Goal: Navigation & Orientation: Find specific page/section

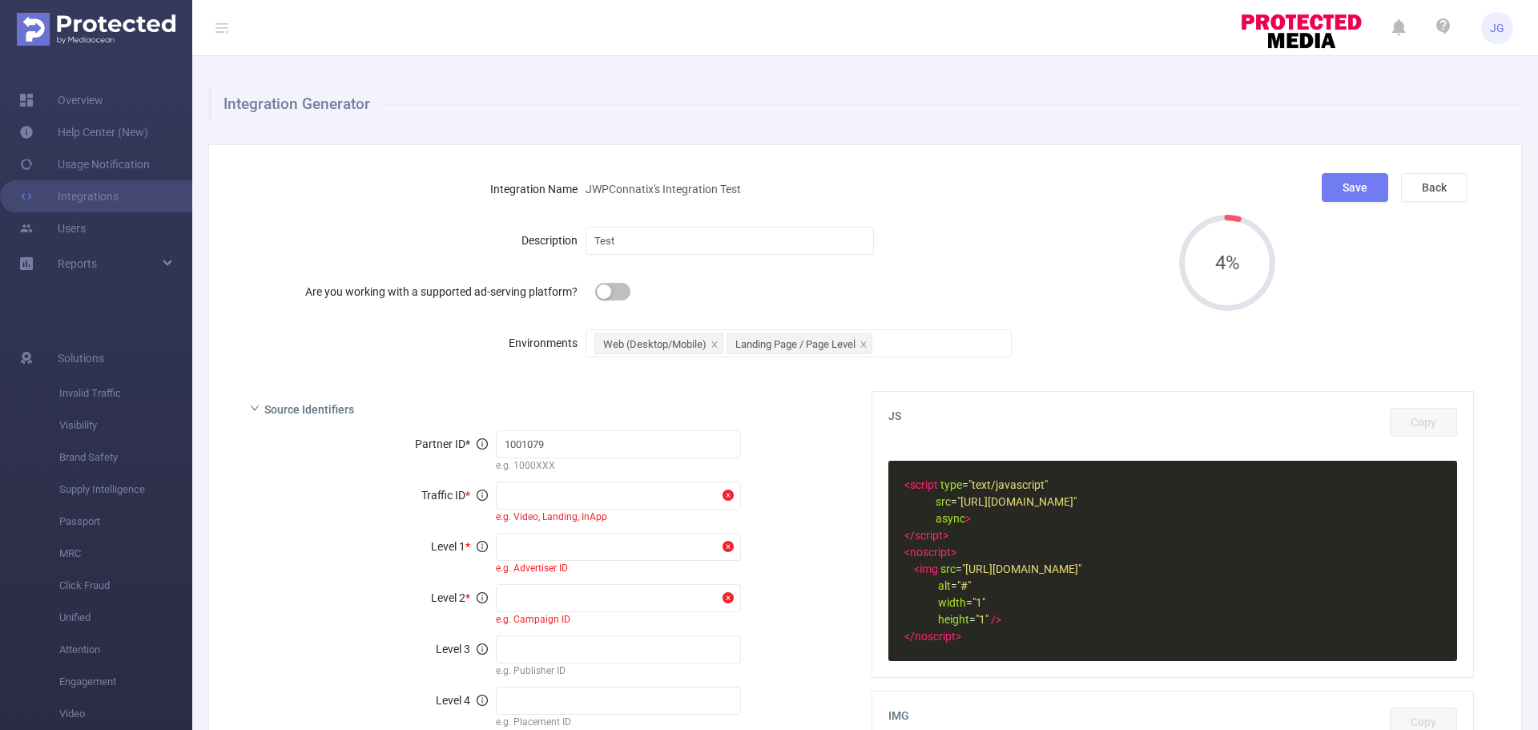
scroll to position [91, 0]
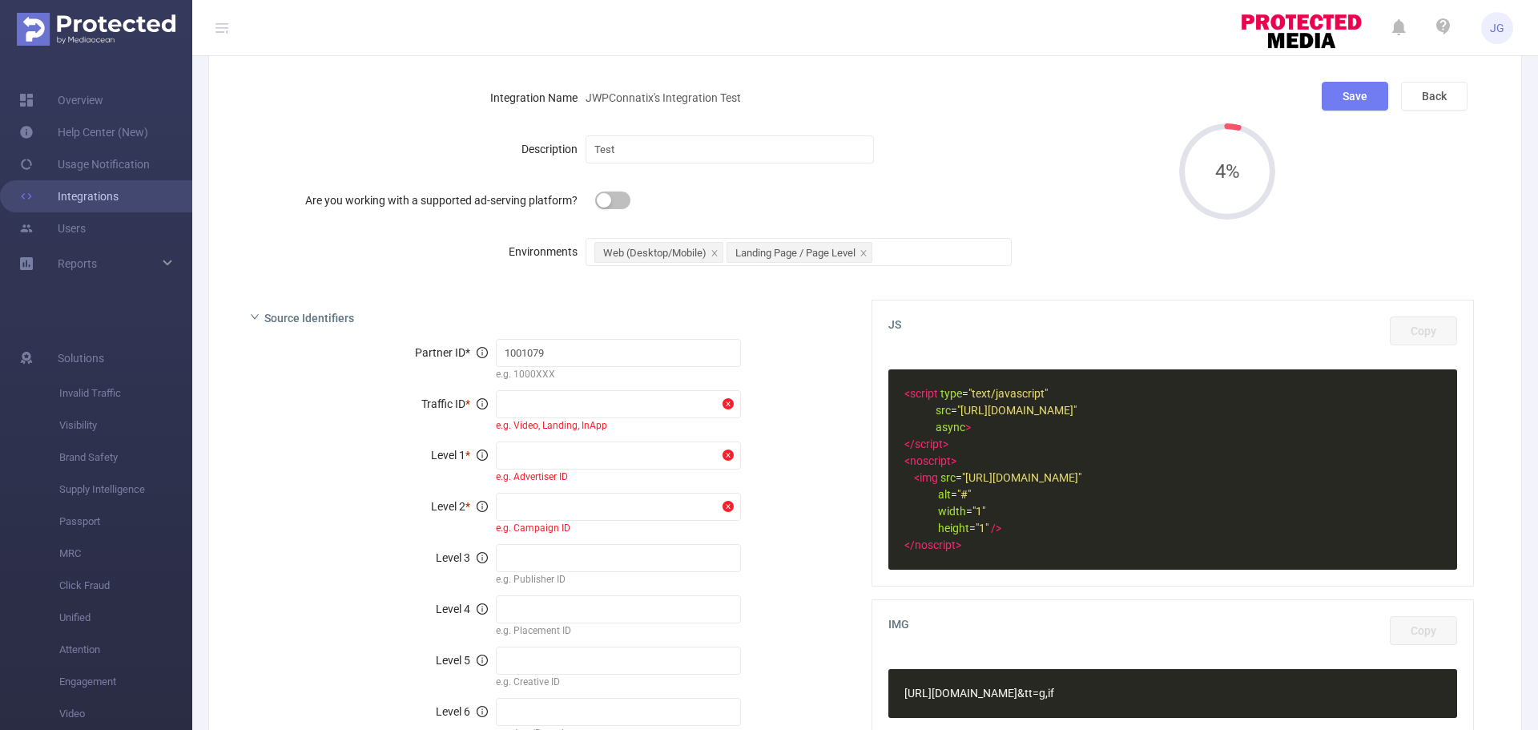
click at [78, 191] on link "Integrations" at bounding box center [68, 196] width 99 height 32
click at [95, 170] on link "Usage Notification" at bounding box center [84, 164] width 131 height 32
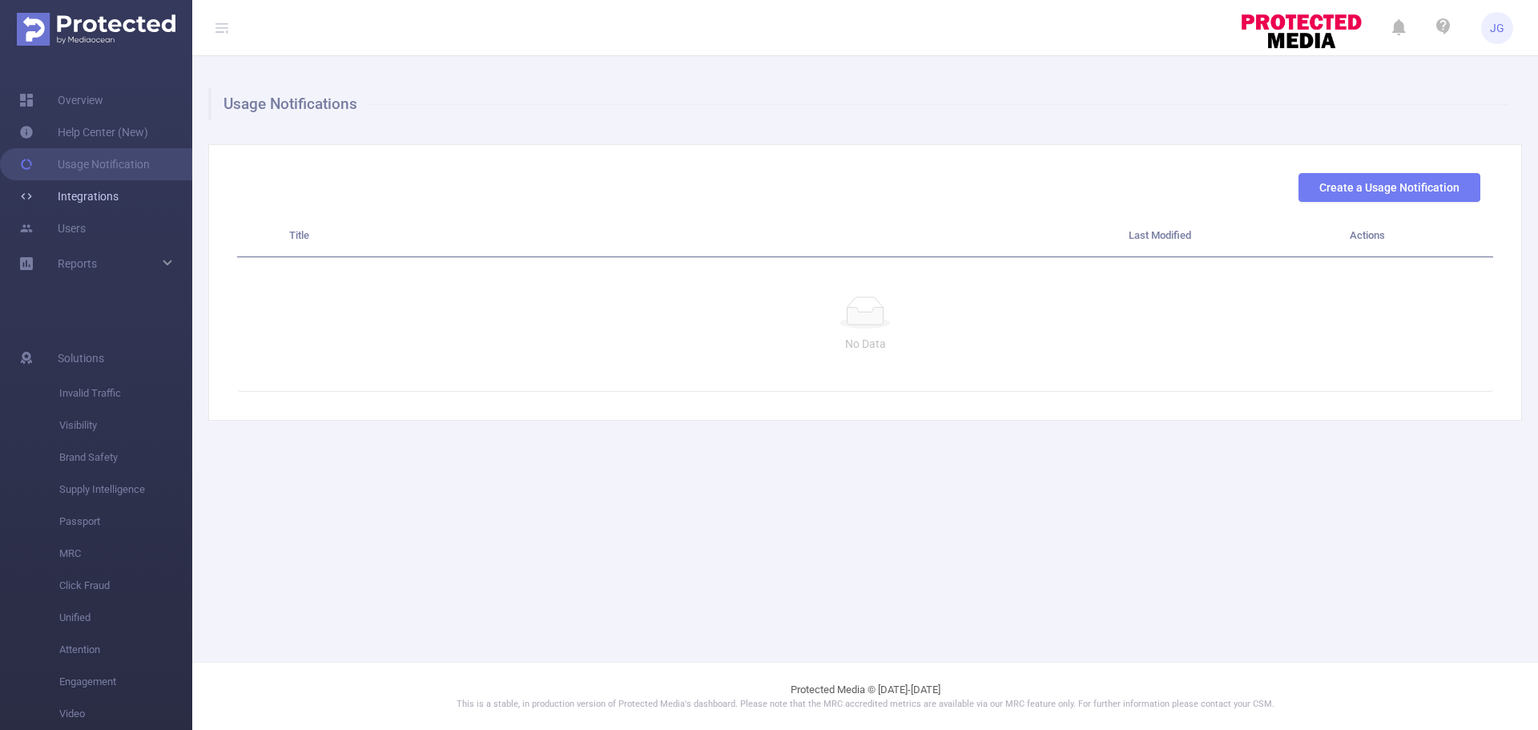
click at [93, 203] on link "Integrations" at bounding box center [68, 196] width 99 height 32
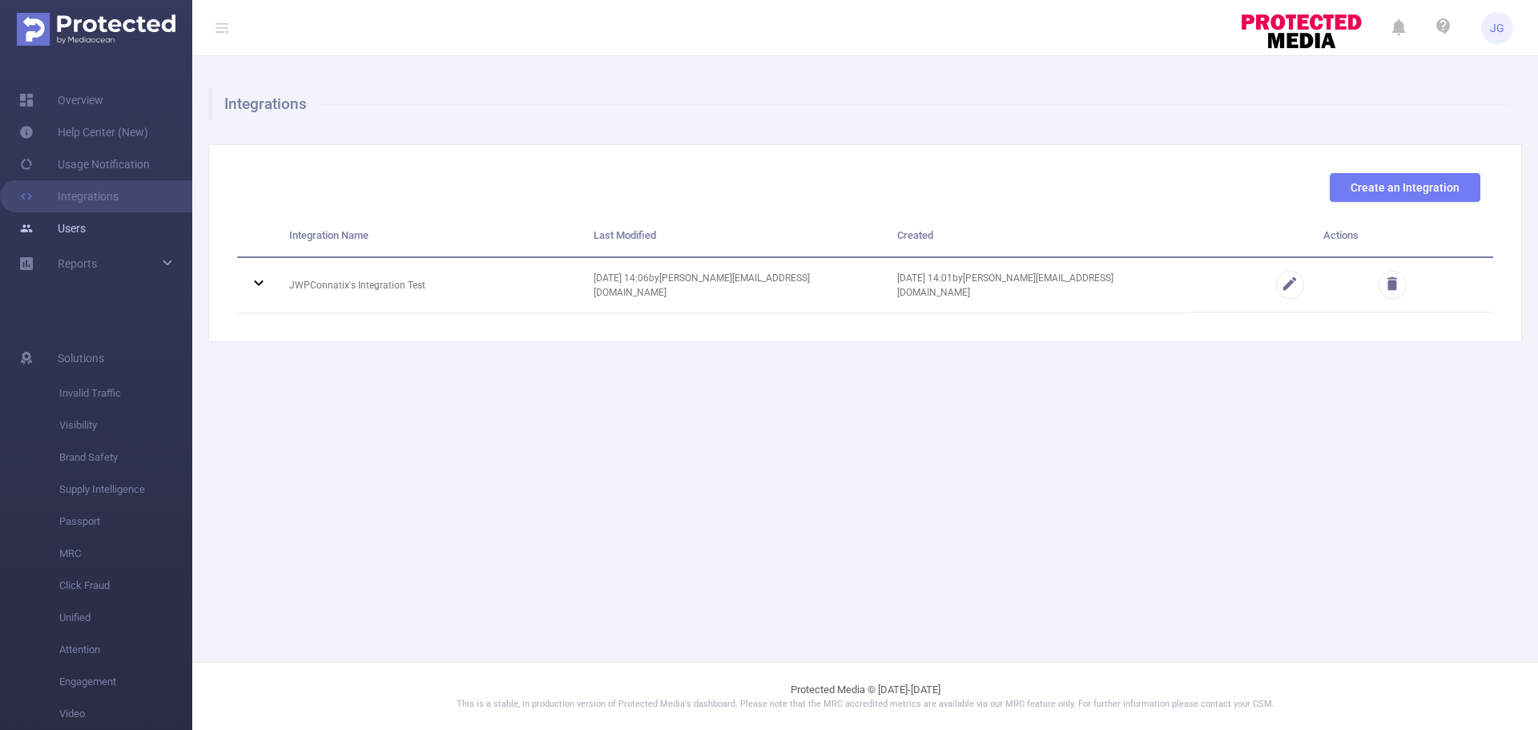
click at [86, 223] on link "Users" at bounding box center [52, 228] width 67 height 32
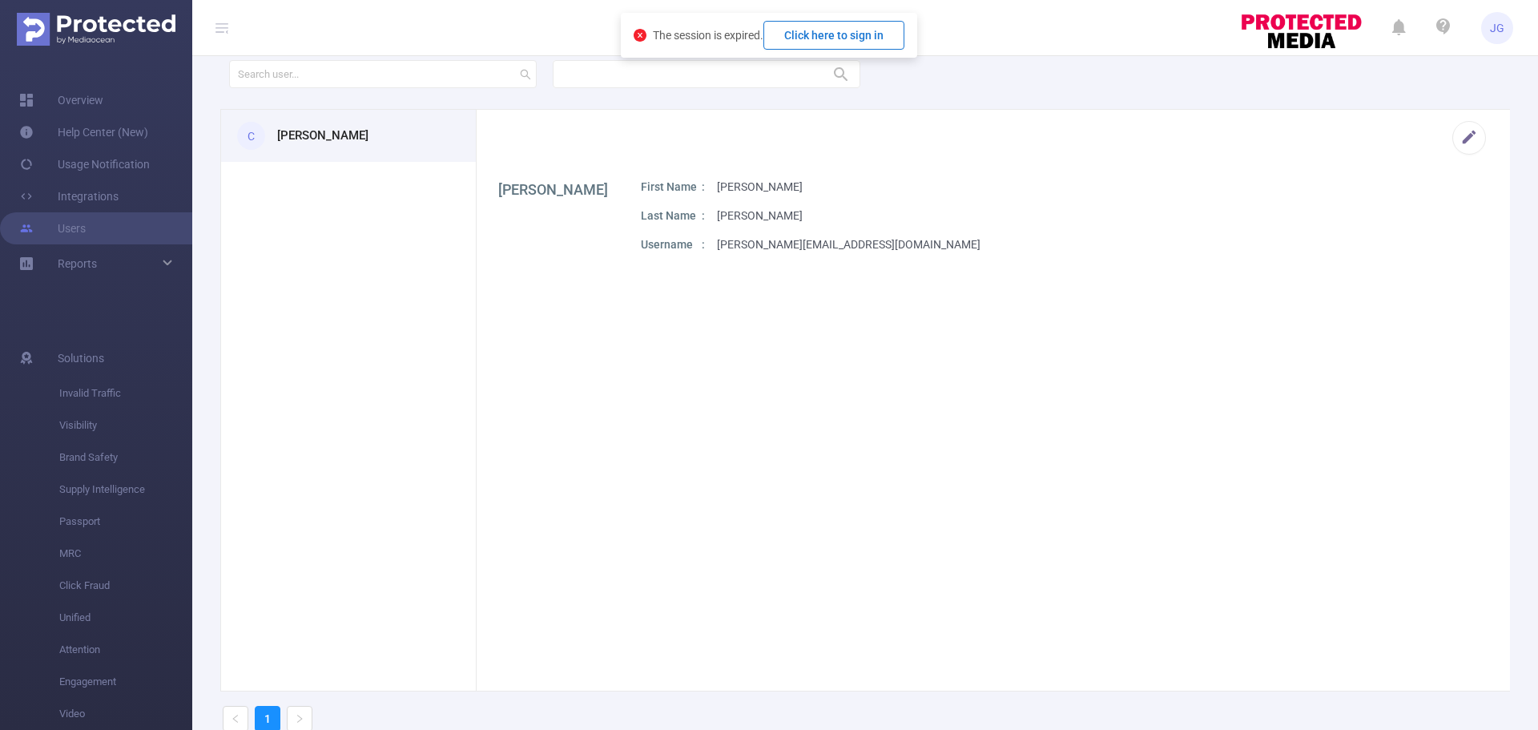
click at [819, 43] on button "Click here to sign in" at bounding box center [834, 35] width 141 height 29
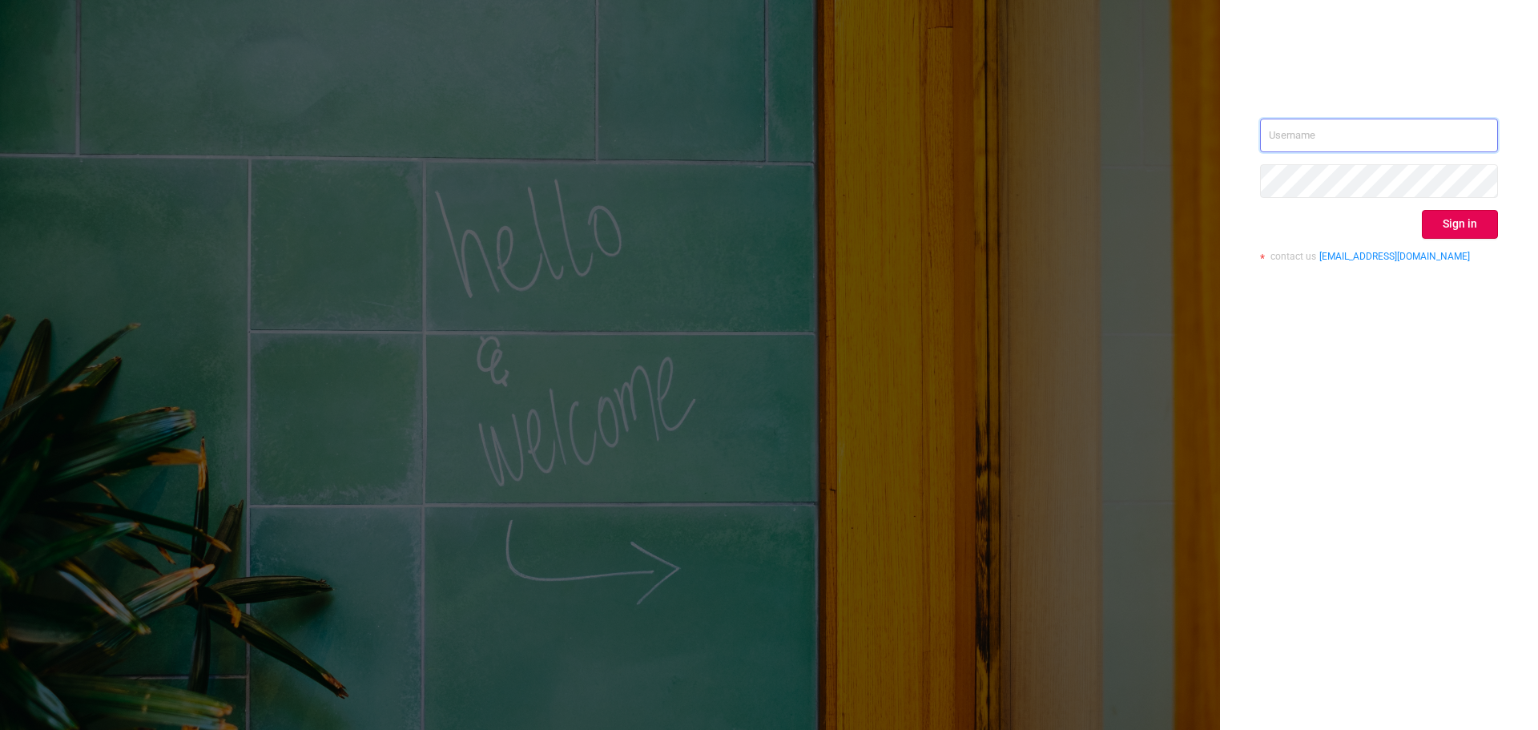
click at [1325, 147] on input "text" at bounding box center [1379, 136] width 238 height 34
click at [0, 729] on com-1password-button at bounding box center [0, 730] width 0 height 0
click at [1397, 135] on input "text" at bounding box center [1379, 136] width 238 height 34
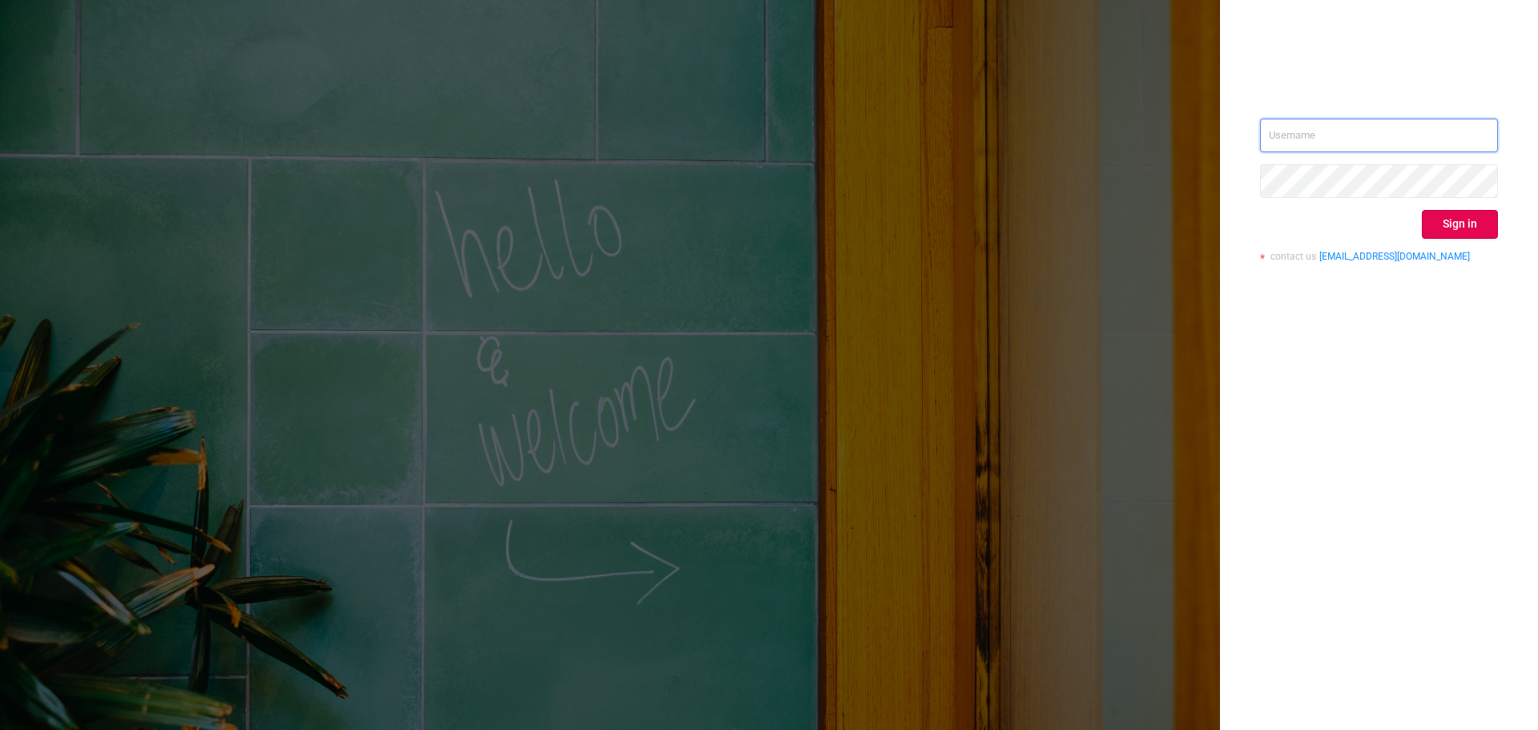
click at [1313, 139] on input "text" at bounding box center [1379, 136] width 238 height 34
type input "j"
type input "d"
click at [1292, 123] on input "text" at bounding box center [1379, 136] width 238 height 34
paste input "[PERSON_NAME][EMAIL_ADDRESS][DOMAIN_NAME]"
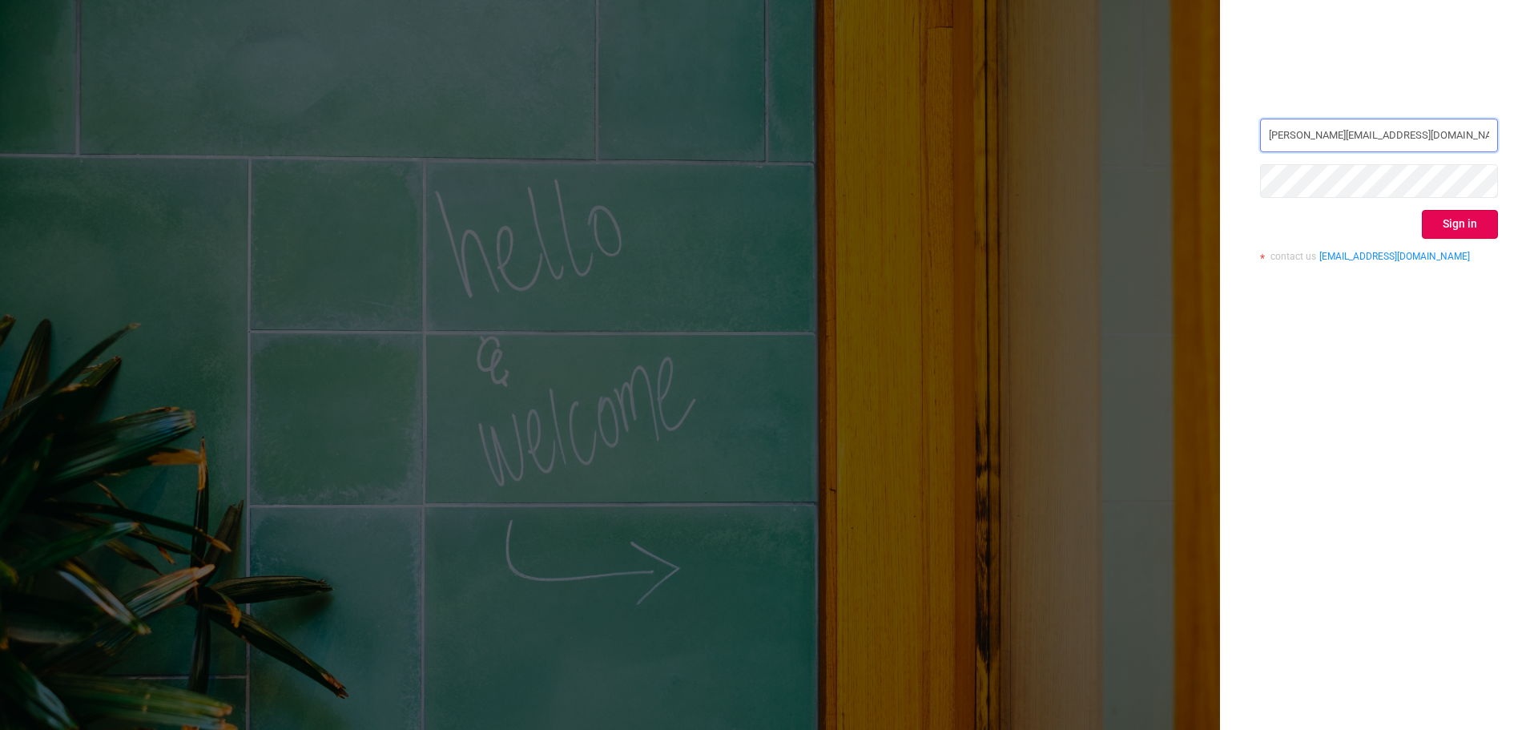
click at [0, 729] on com-1password-button at bounding box center [0, 730] width 0 height 0
type input "[PERSON_NAME][EMAIL_ADDRESS][DOMAIN_NAME]"
click at [889, 539] on div "[PERSON_NAME][EMAIL_ADDRESS][DOMAIN_NAME] Sign in contact us [EMAIL_ADDRESS][DO…" at bounding box center [769, 365] width 1538 height 730
click at [1379, 341] on div "[PERSON_NAME][EMAIL_ADDRESS][DOMAIN_NAME] Sign in contact us [EMAIL_ADDRESS][DO…" at bounding box center [1379, 365] width 318 height 730
click at [0, 729] on com-1password-button at bounding box center [0, 730] width 0 height 0
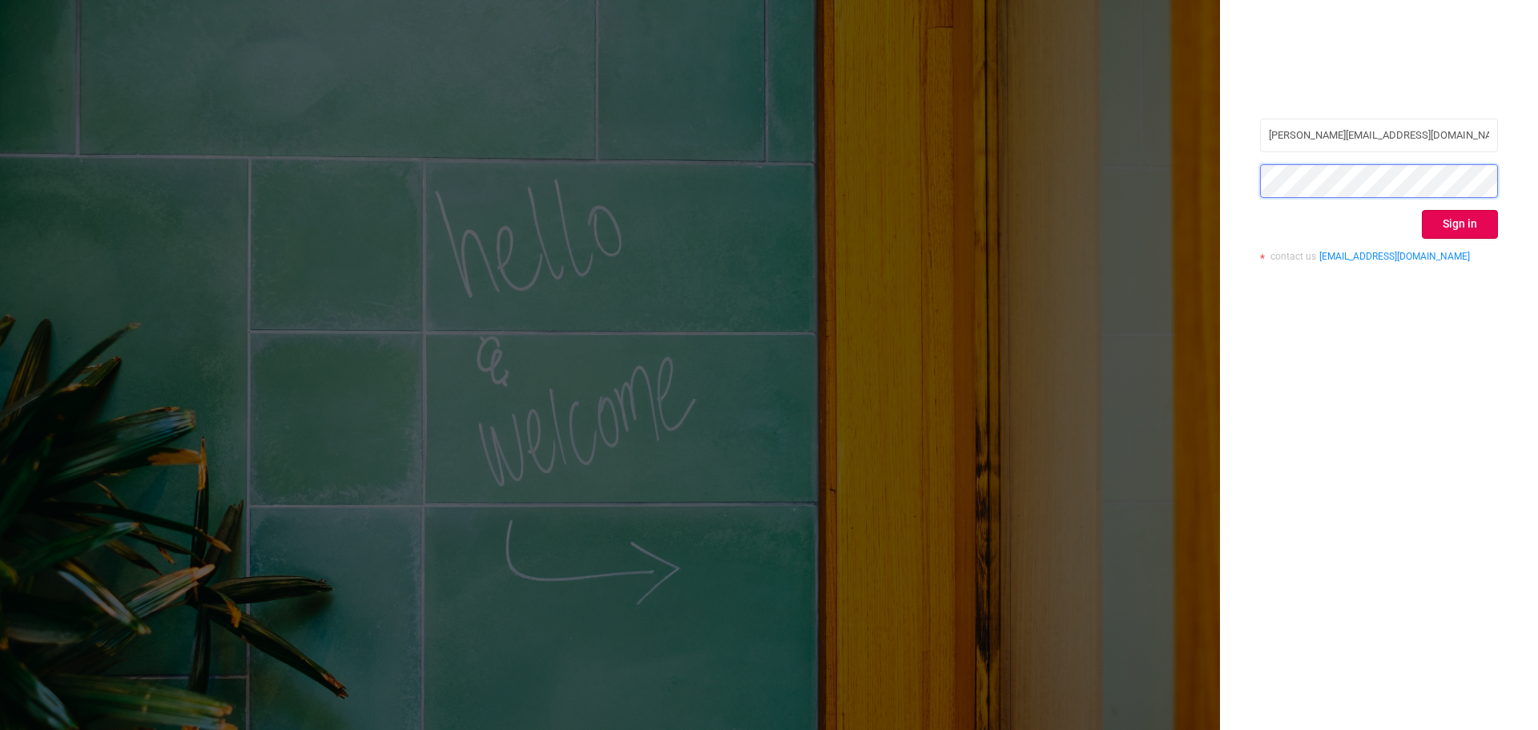
click at [0, 729] on com-1password-button at bounding box center [0, 730] width 0 height 0
click at [1329, 64] on div at bounding box center [1379, 67] width 238 height 22
click at [1345, 359] on div "[PERSON_NAME][EMAIL_ADDRESS][DOMAIN_NAME] Sign in contact us [EMAIL_ADDRESS][DO…" at bounding box center [1379, 365] width 318 height 730
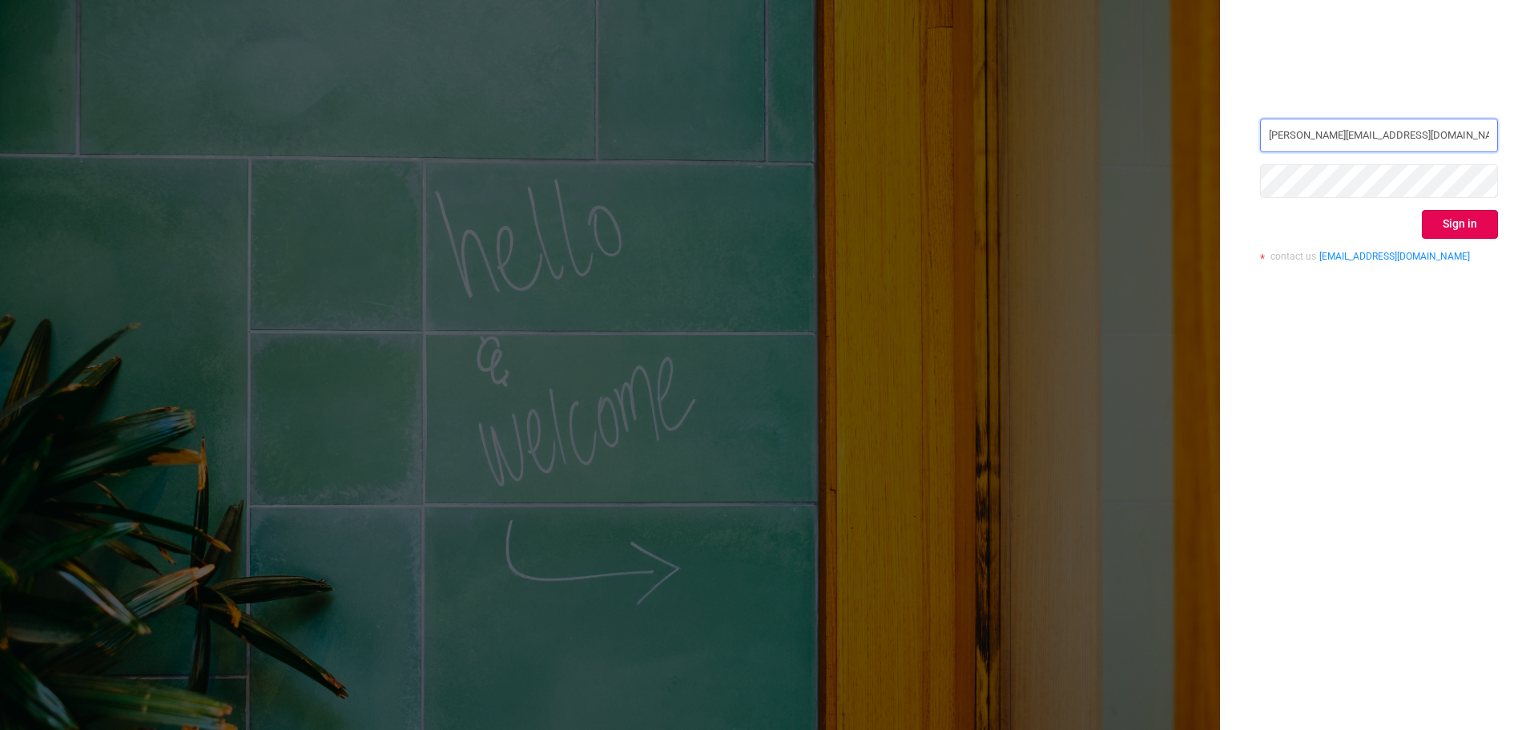
click at [1413, 146] on input "[PERSON_NAME][EMAIL_ADDRESS][DOMAIN_NAME]" at bounding box center [1379, 136] width 238 height 34
click at [1454, 353] on div "[PERSON_NAME][EMAIL_ADDRESS][DOMAIN_NAME] Sign in contact us [EMAIL_ADDRESS][DO…" at bounding box center [1379, 365] width 318 height 730
click at [1405, 388] on div "[PERSON_NAME][EMAIL_ADDRESS][DOMAIN_NAME] Sign in contact us [EMAIL_ADDRESS][DO…" at bounding box center [1379, 365] width 318 height 730
click at [1446, 234] on button "Sign in" at bounding box center [1460, 224] width 76 height 29
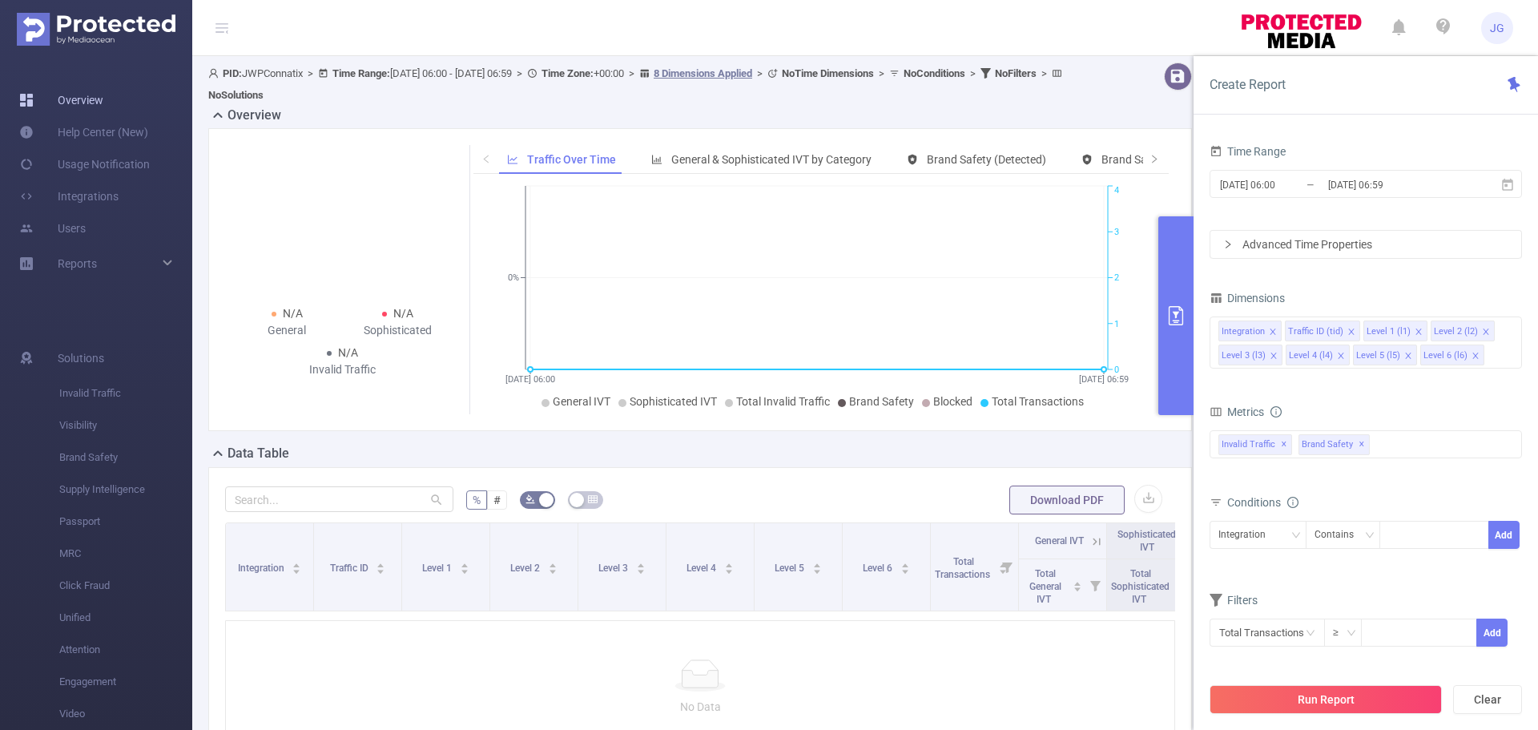
click at [103, 91] on link "Overview" at bounding box center [61, 100] width 84 height 32
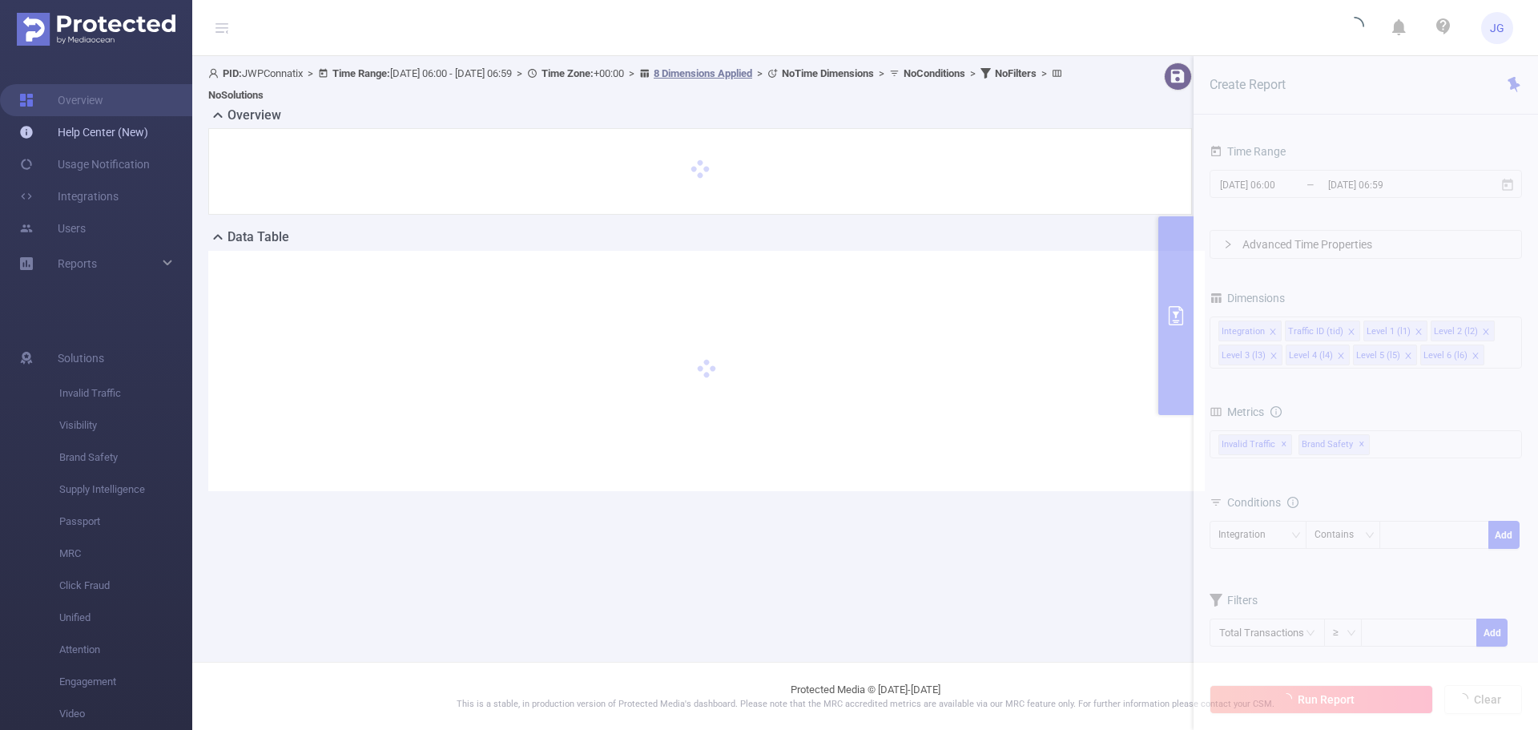
click at [119, 133] on link "Help Center (New)" at bounding box center [83, 132] width 129 height 32
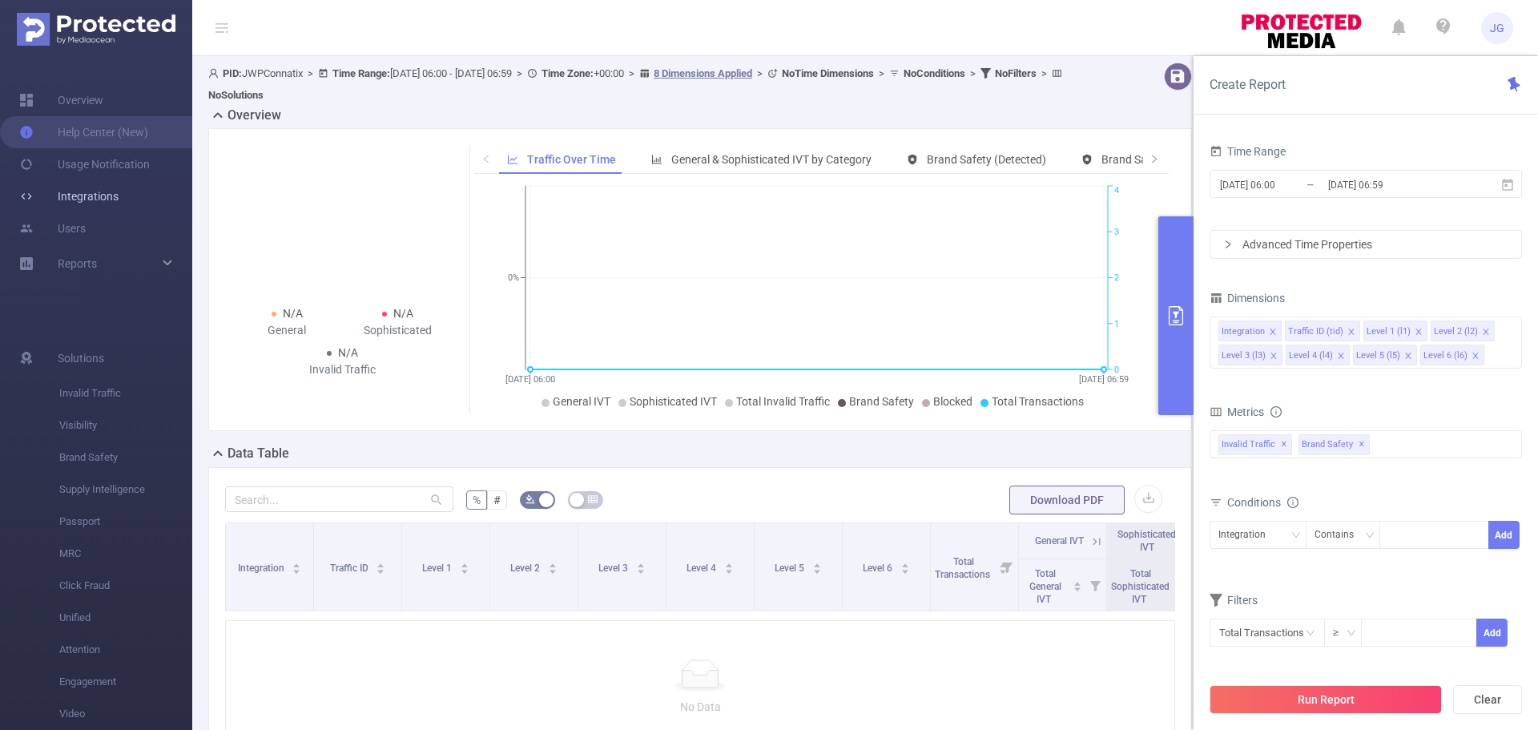
click at [89, 211] on link "Integrations" at bounding box center [68, 196] width 99 height 32
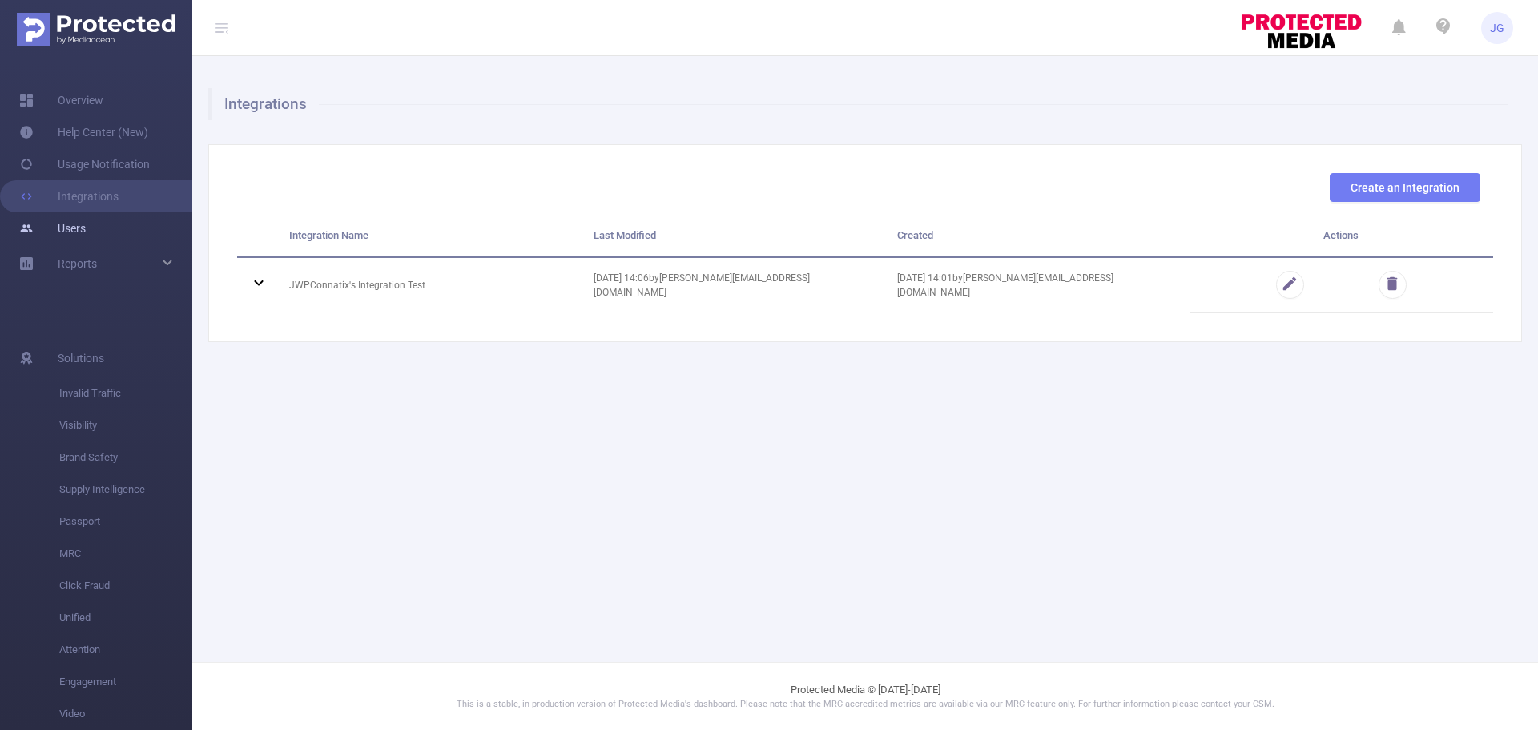
click at [86, 226] on link "Users" at bounding box center [52, 228] width 67 height 32
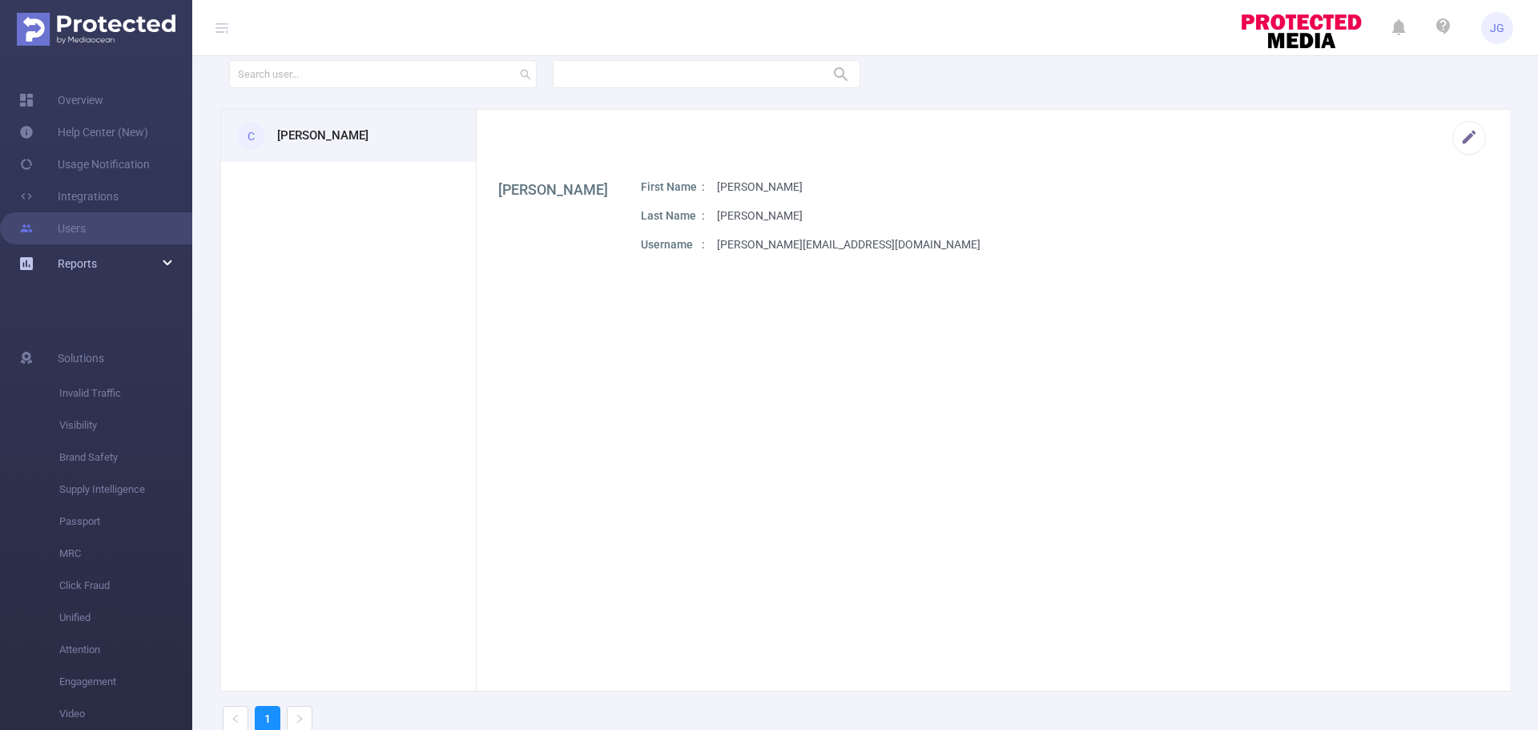
click at [167, 259] on div "Reports" at bounding box center [96, 264] width 192 height 32
click at [103, 105] on link "Overview" at bounding box center [61, 100] width 84 height 32
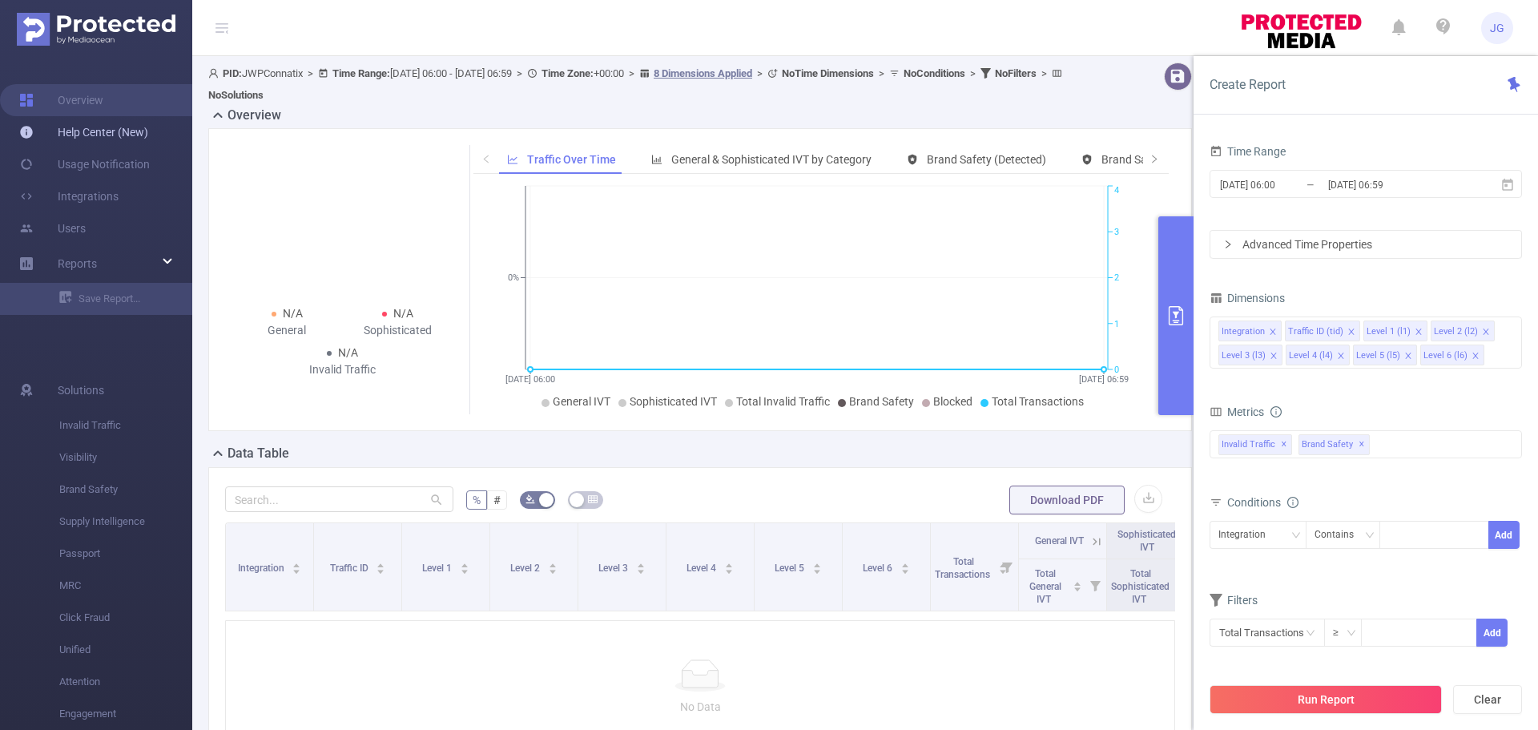
click at [115, 126] on link "Help Center (New)" at bounding box center [83, 132] width 129 height 32
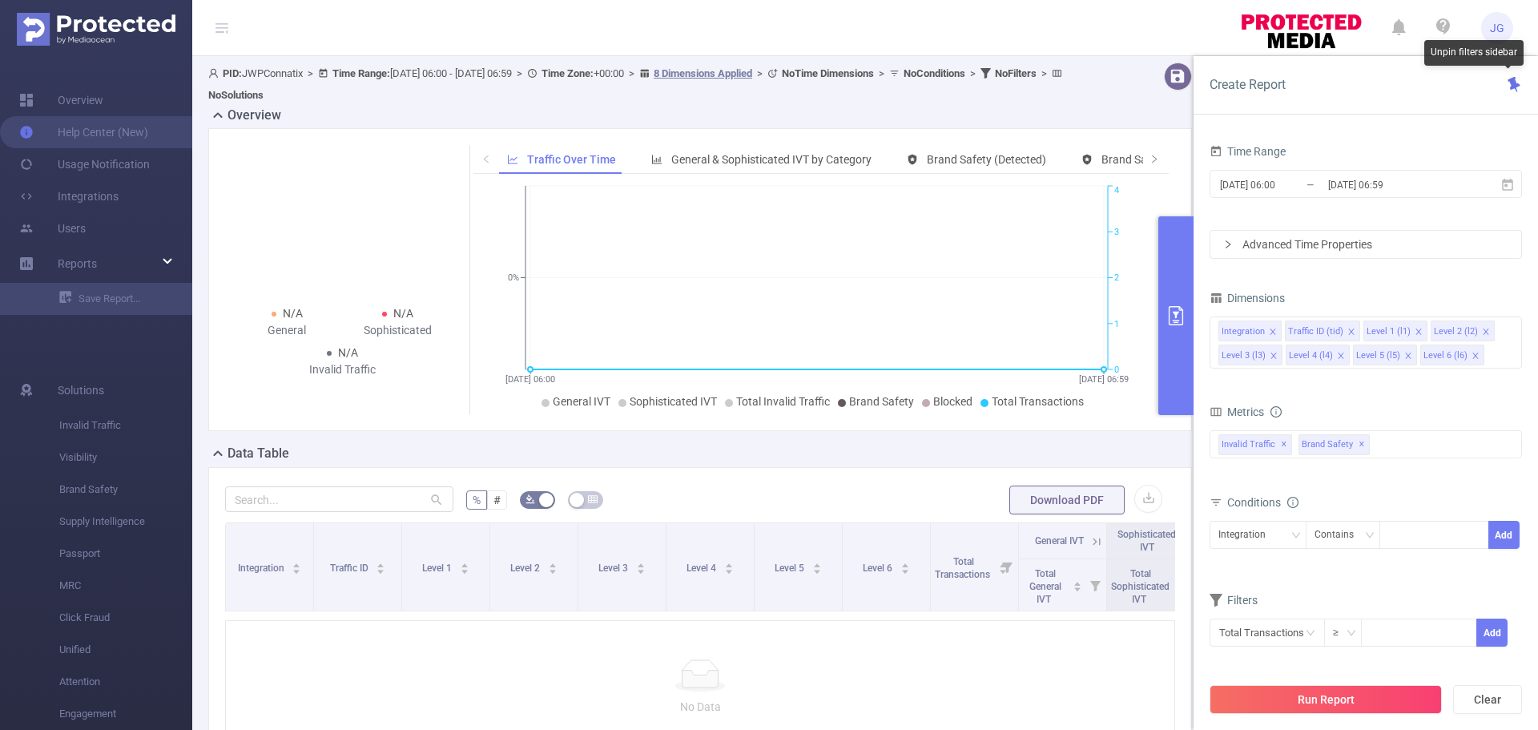
click at [1519, 87] on icon at bounding box center [1514, 85] width 16 height 16
click at [1181, 105] on div at bounding box center [1156, 84] width 83 height 43
click at [1493, 696] on button "Clear" at bounding box center [1488, 699] width 69 height 29
click at [141, 165] on link "Usage Notification" at bounding box center [84, 164] width 131 height 32
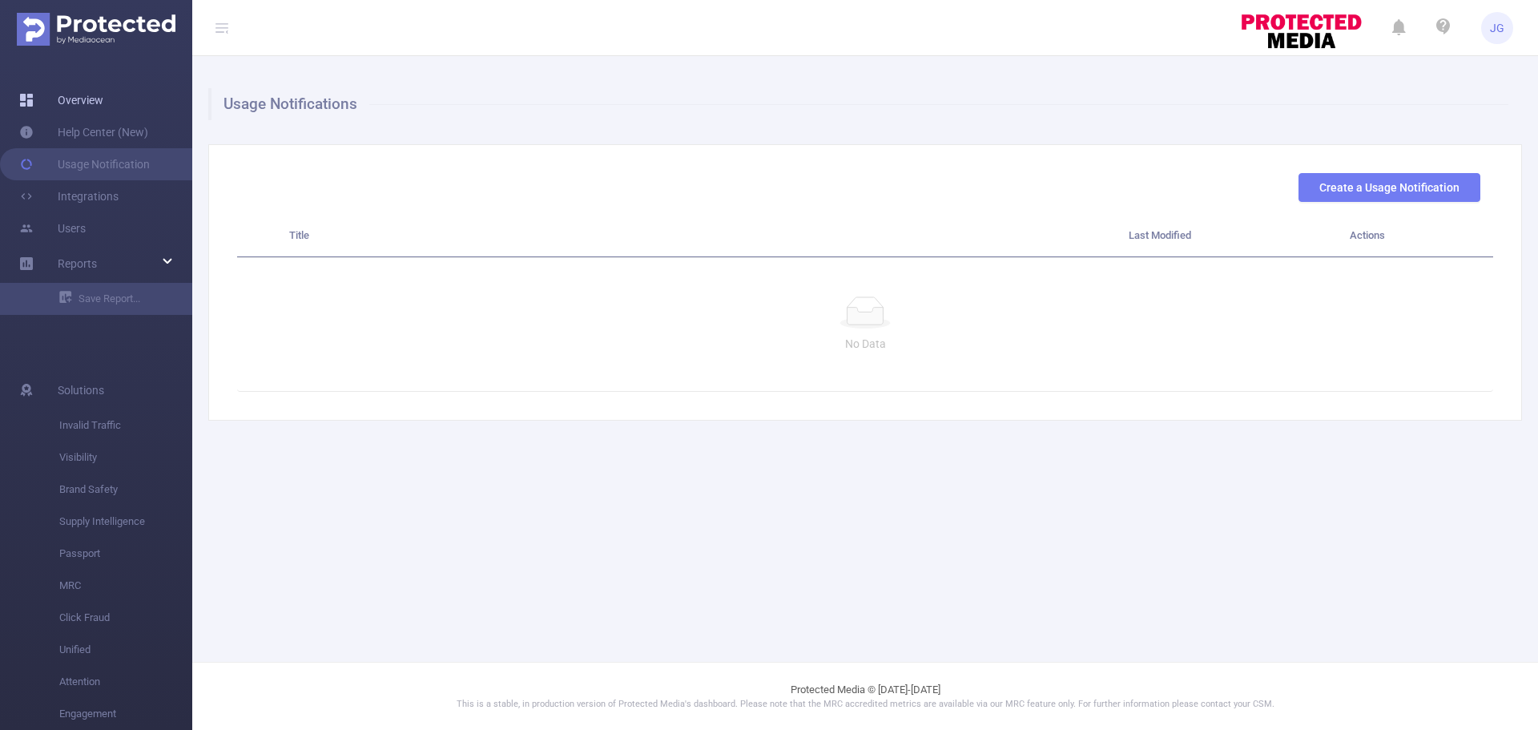
click at [103, 102] on link "Overview" at bounding box center [61, 100] width 84 height 32
